Goal: Task Accomplishment & Management: Use online tool/utility

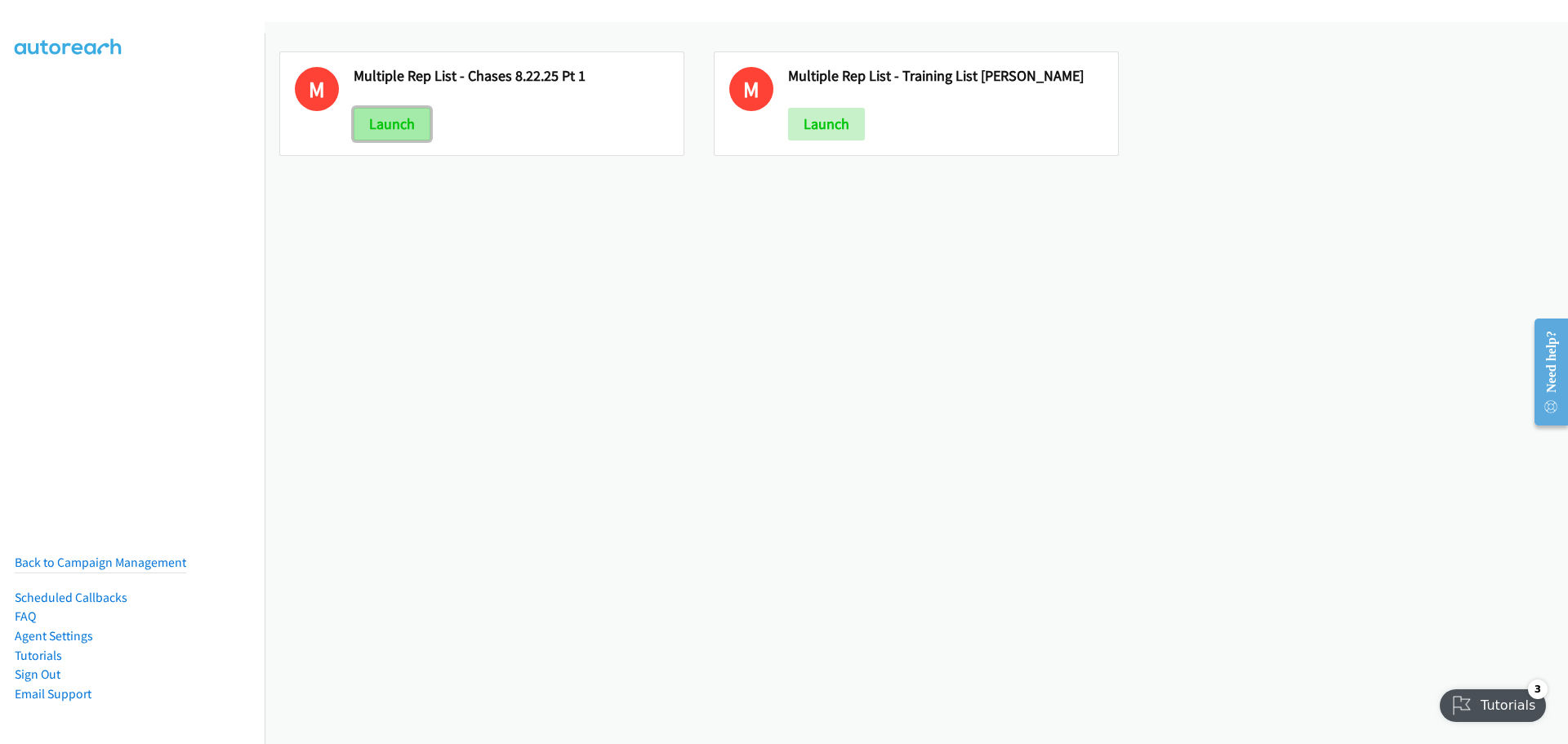
click at [396, 128] on link "Launch" at bounding box center [392, 124] width 77 height 32
